Goal: Check status: Check status

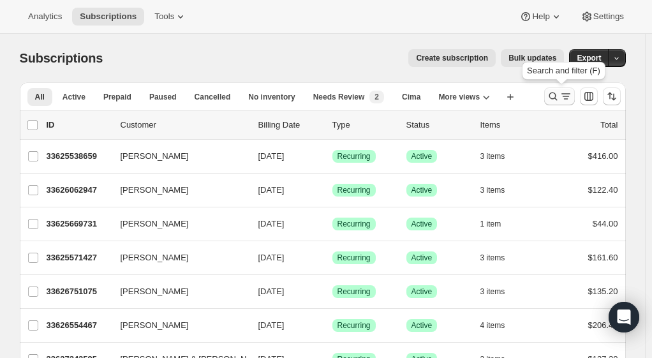
click at [556, 100] on icon "Search and filter results" at bounding box center [553, 96] width 13 height 13
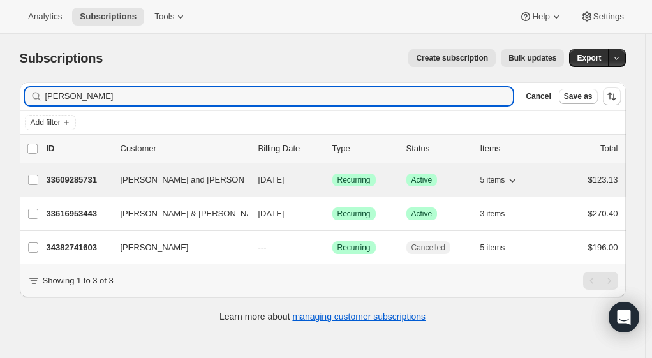
type input "[PERSON_NAME]"
click at [80, 179] on p "33609285731" at bounding box center [79, 180] width 64 height 13
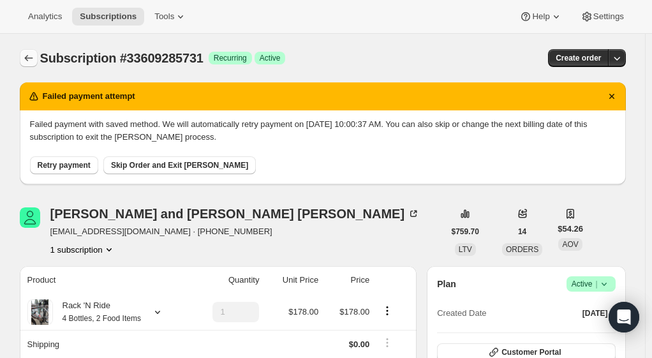
click at [31, 58] on icon "Subscriptions" at bounding box center [28, 58] width 8 height 6
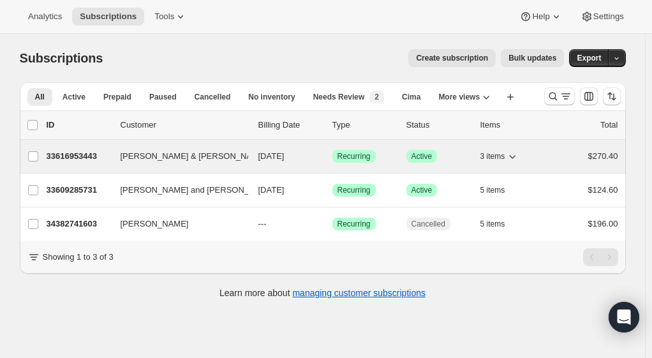
click at [86, 156] on p "33616953443" at bounding box center [79, 156] width 64 height 13
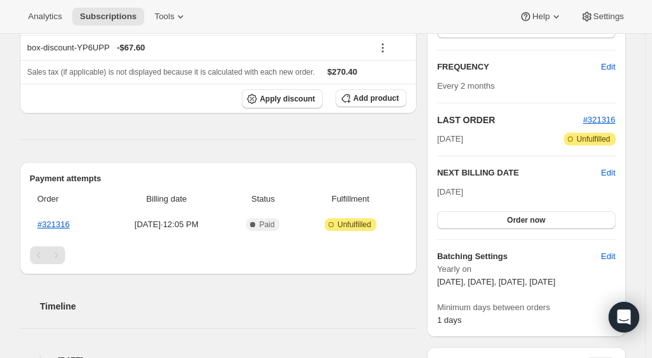
scroll to position [210, 0]
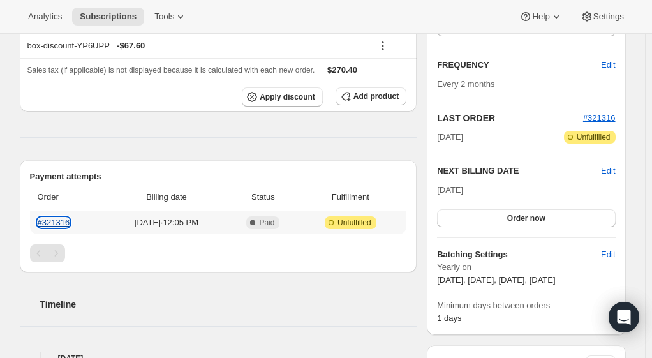
click at [50, 222] on link "#321316" at bounding box center [54, 223] width 33 height 10
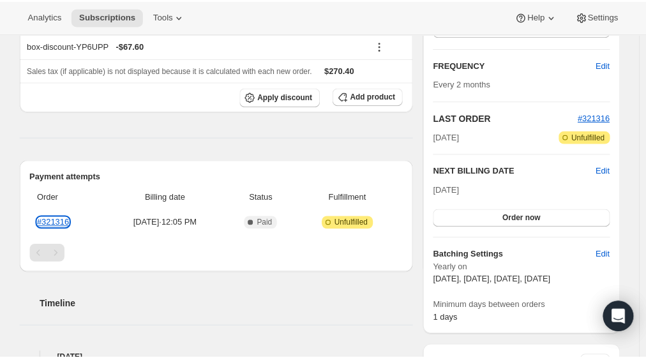
scroll to position [0, 0]
